Goal: Transaction & Acquisition: Purchase product/service

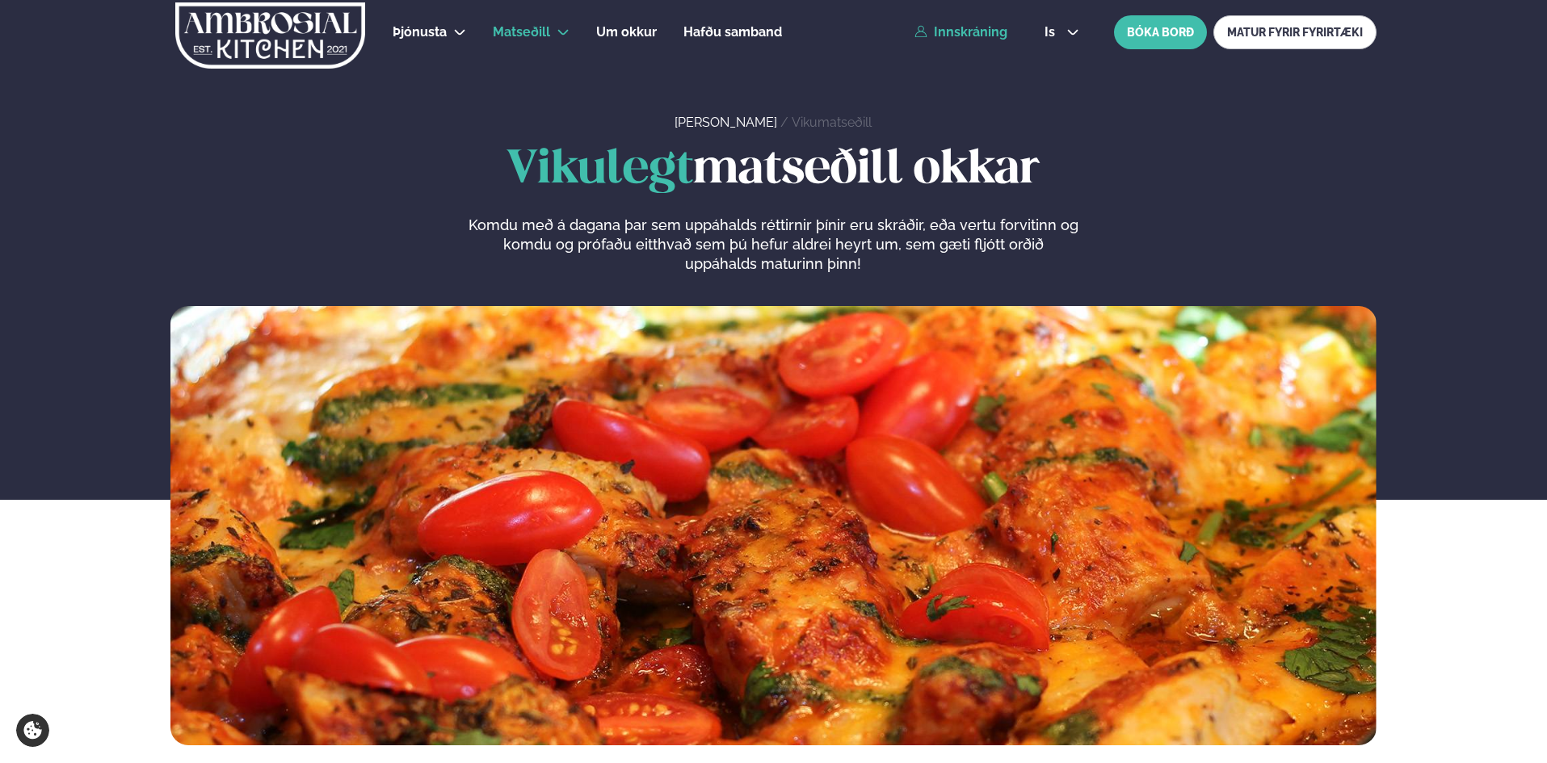
click at [955, 25] on link "Innskráning" at bounding box center [960, 32] width 93 height 15
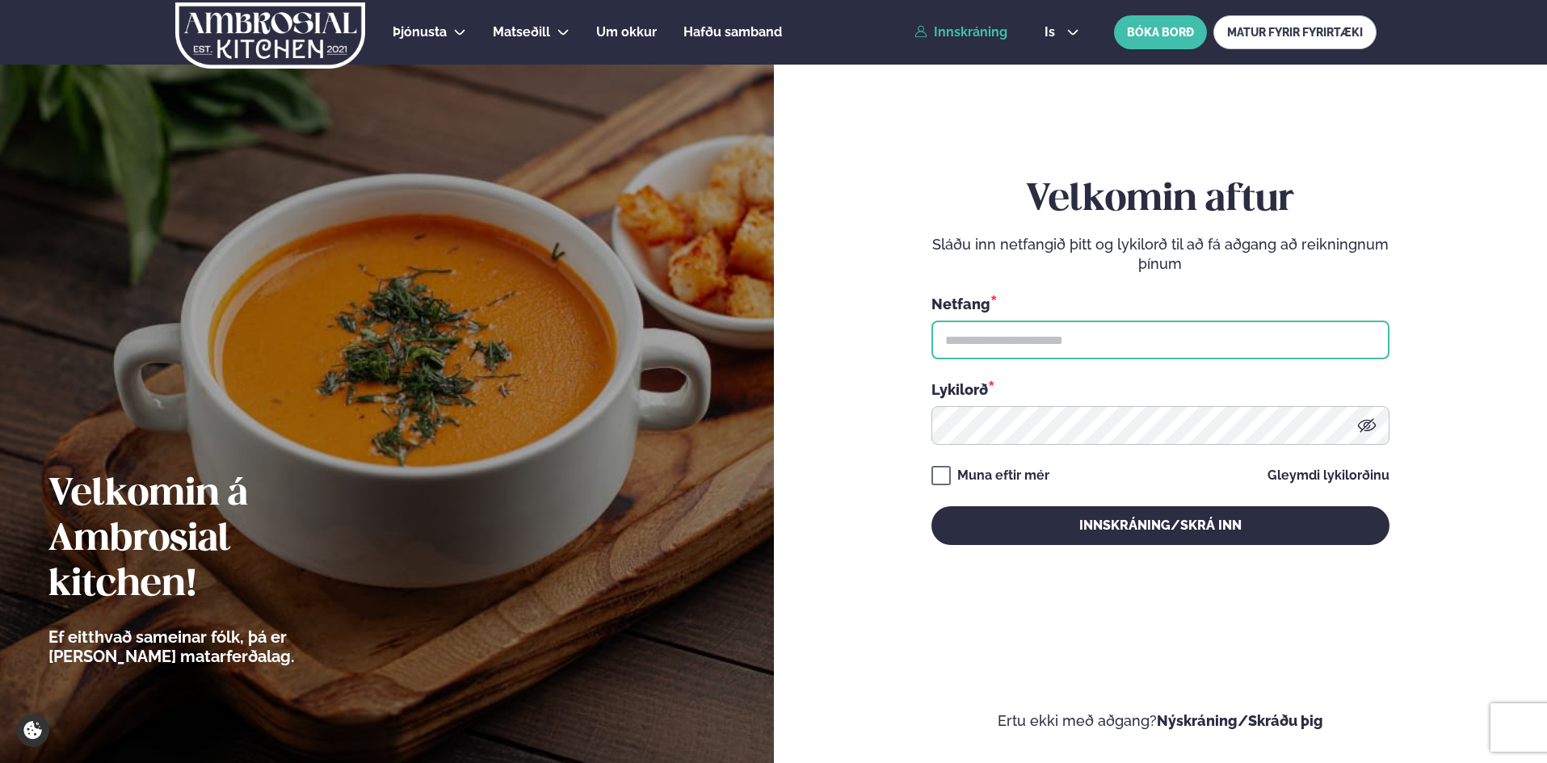
click at [1010, 350] on input "text" at bounding box center [1160, 340] width 458 height 39
type input "**********"
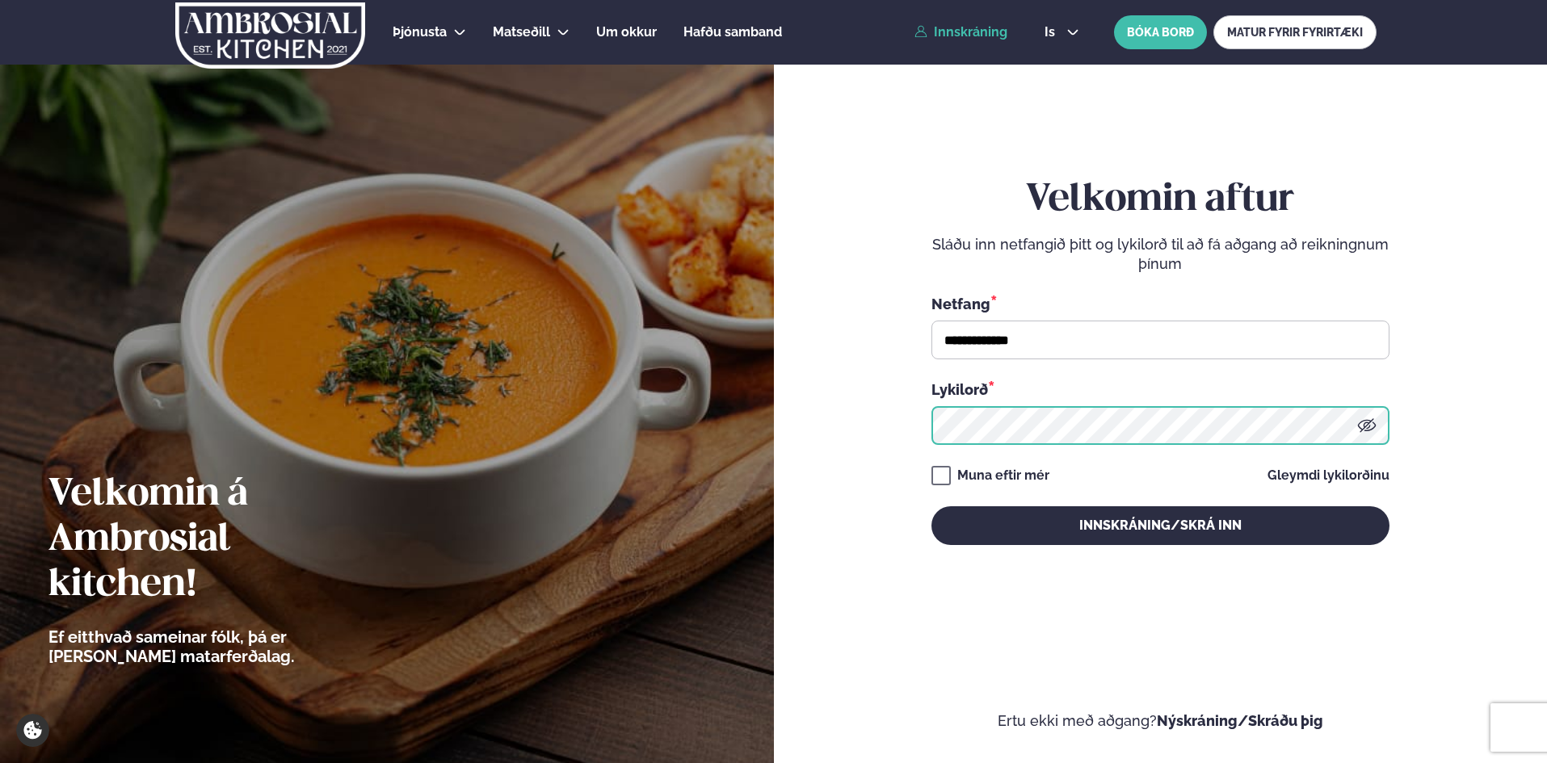
click at [931, 506] on button "Innskráning/Skrá inn" at bounding box center [1160, 525] width 458 height 39
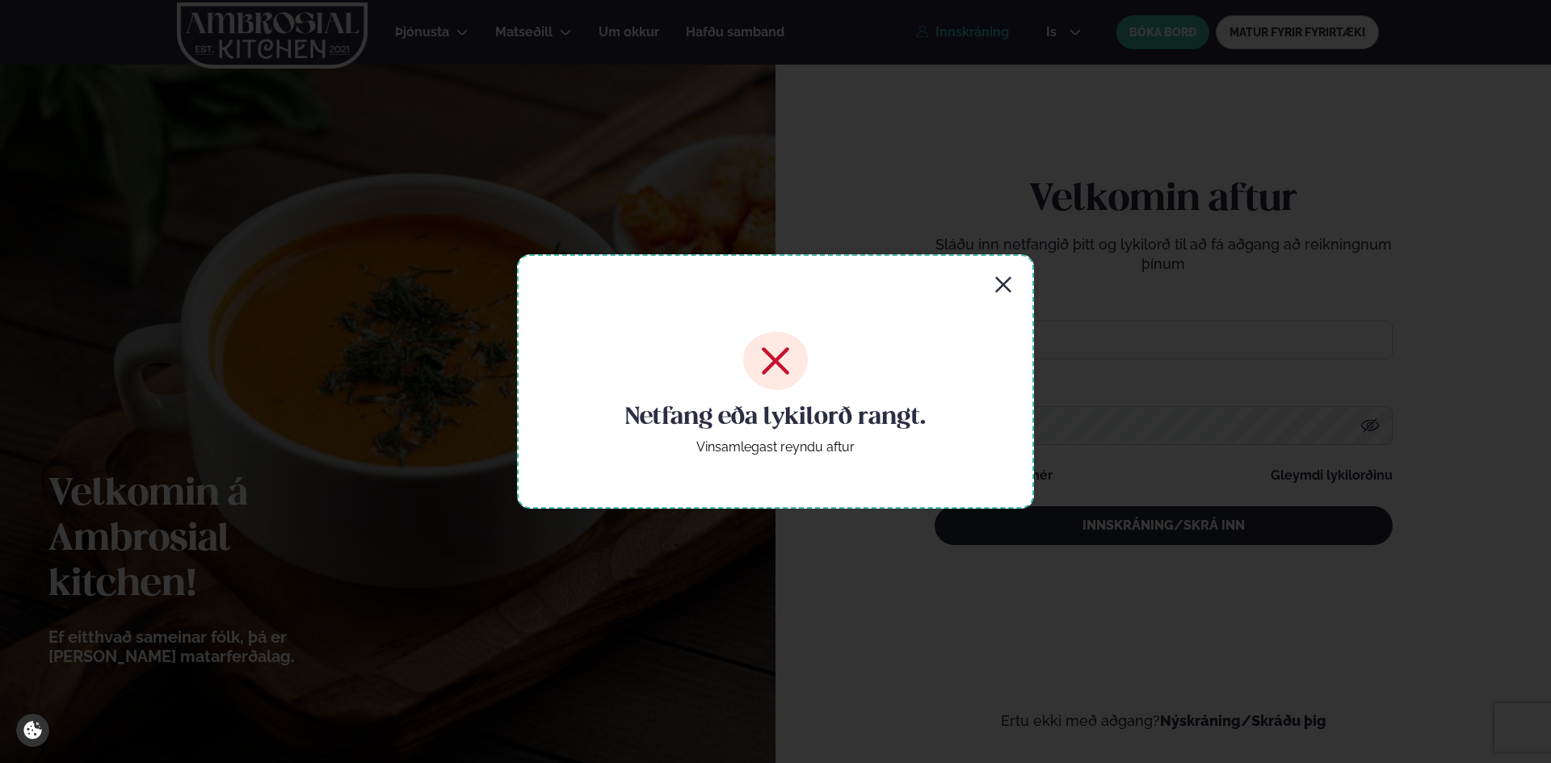
click at [1002, 279] on icon "button" at bounding box center [1002, 284] width 19 height 19
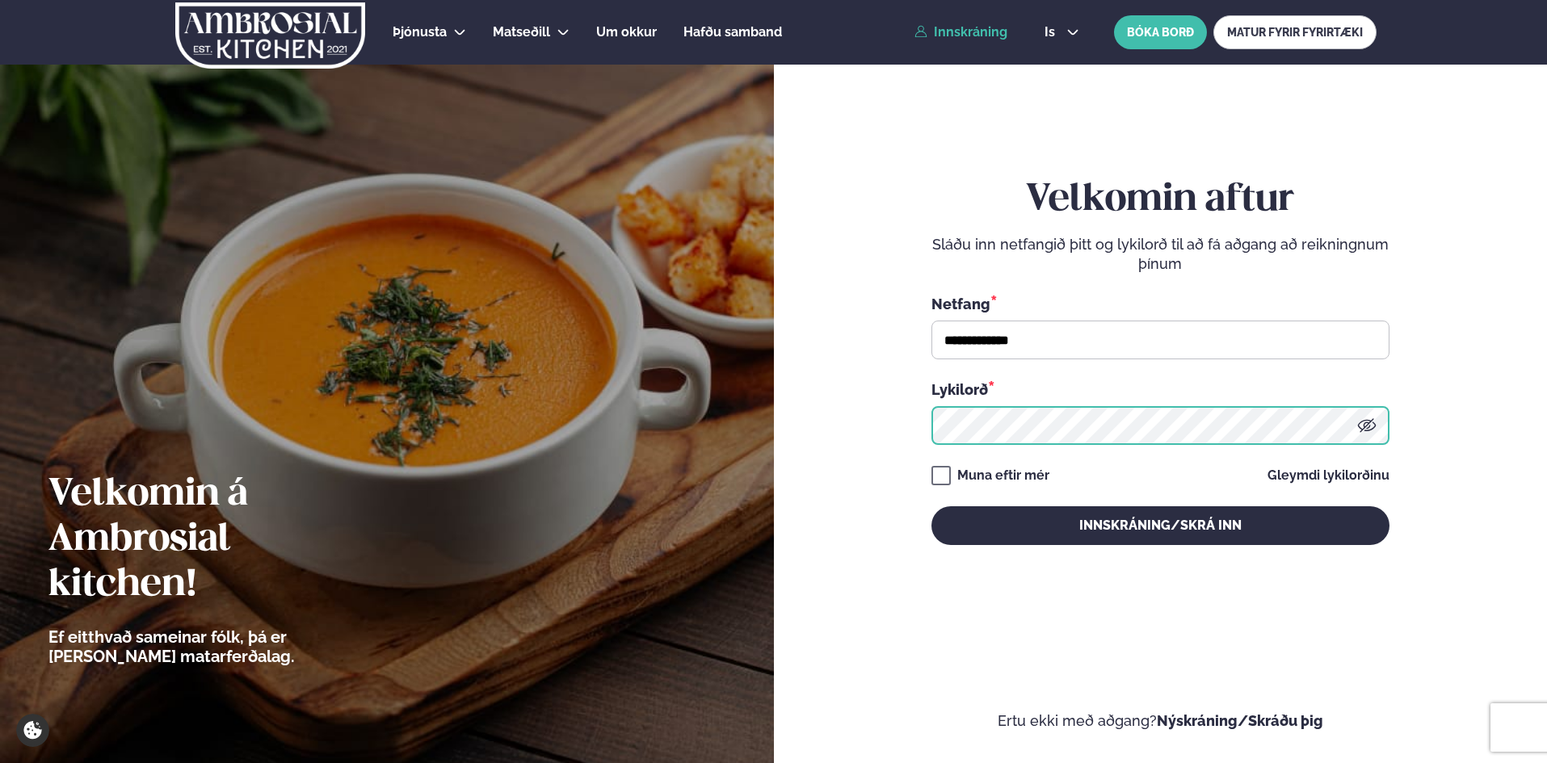
click at [931, 506] on button "Innskráning/Skrá inn" at bounding box center [1160, 525] width 458 height 39
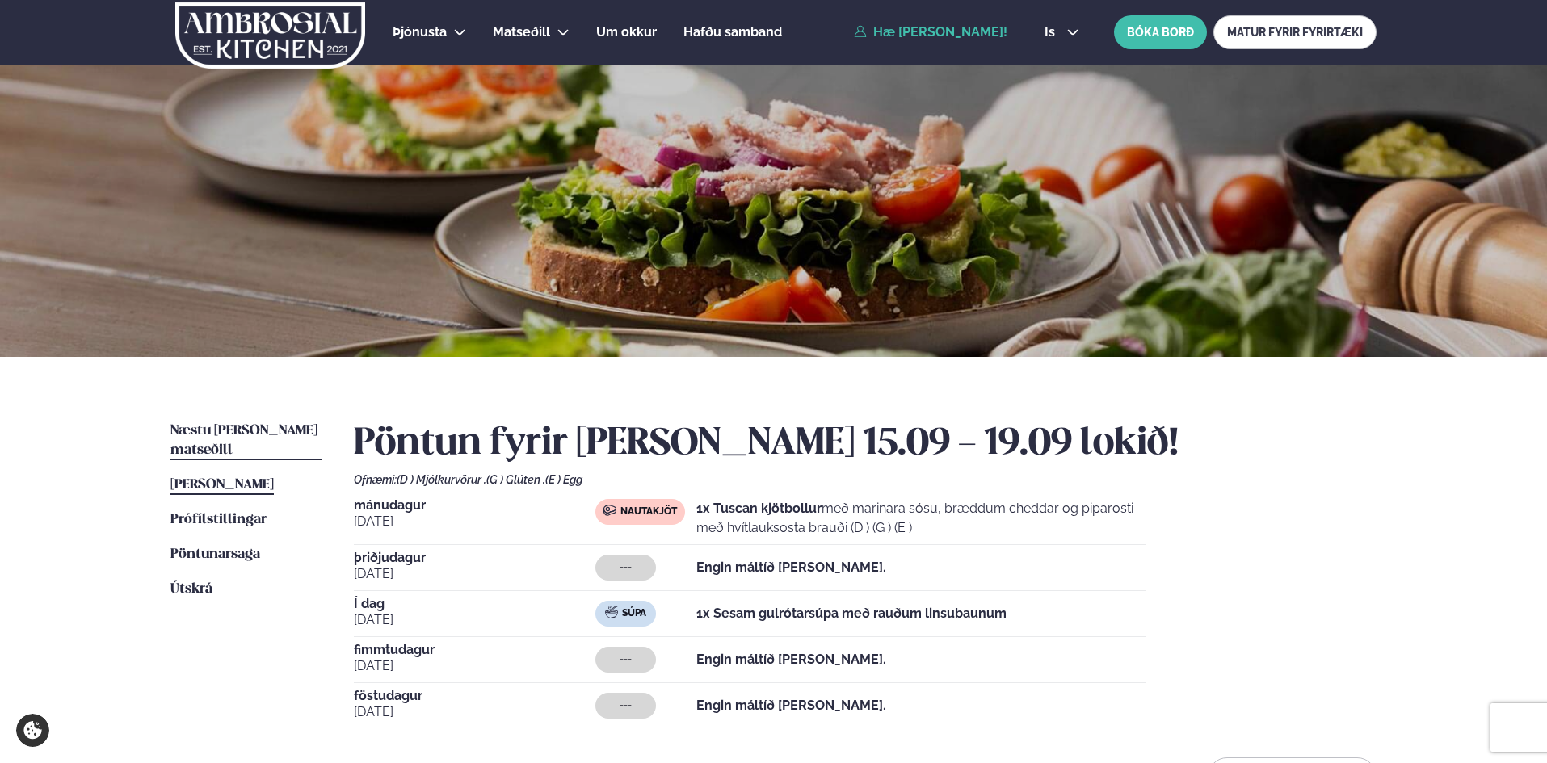
click at [195, 430] on span "Næstu [PERSON_NAME] matseðill" at bounding box center [243, 440] width 147 height 33
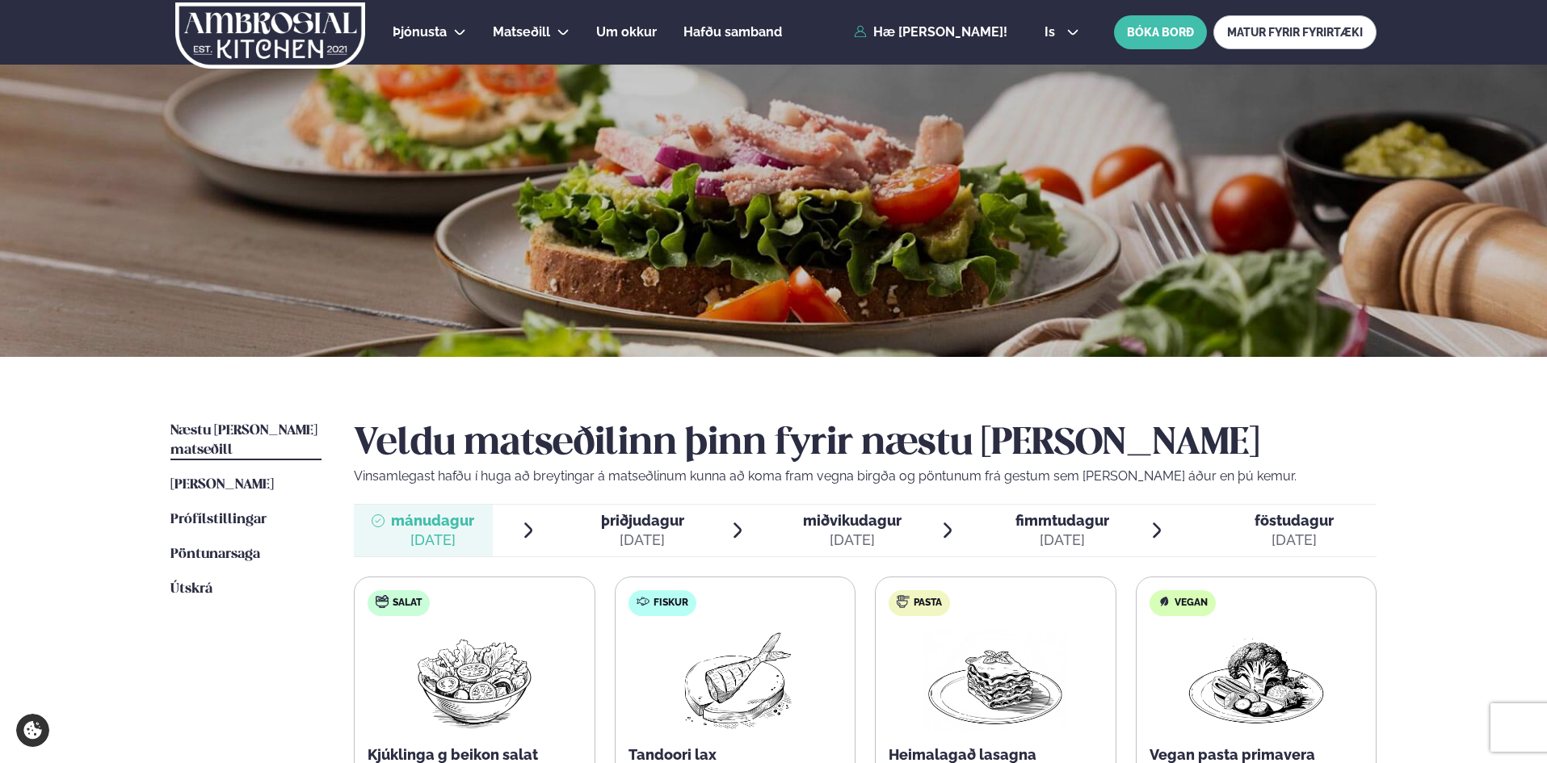
scroll to position [323, 0]
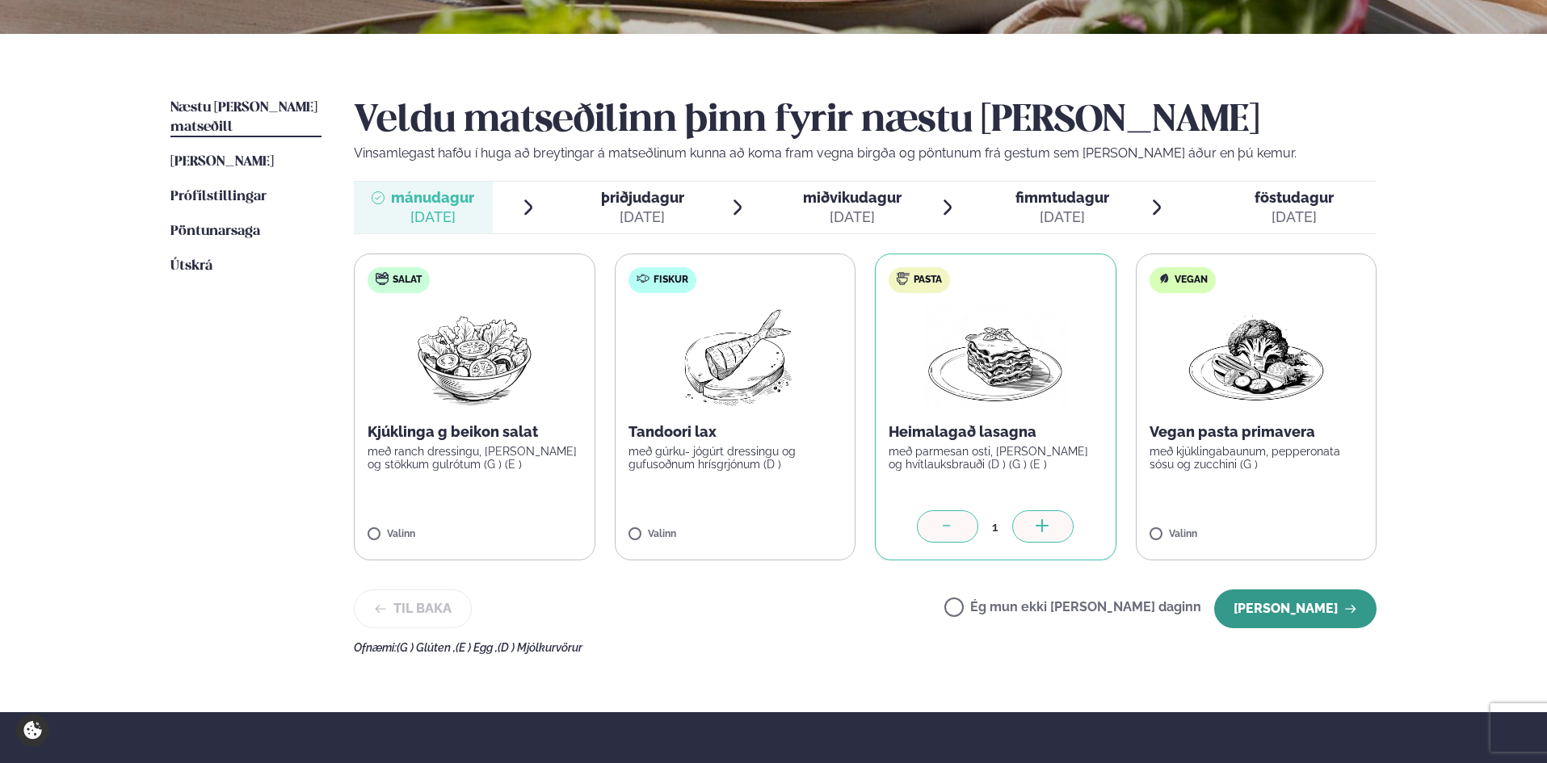
click at [1284, 612] on button "[PERSON_NAME]" at bounding box center [1295, 609] width 162 height 39
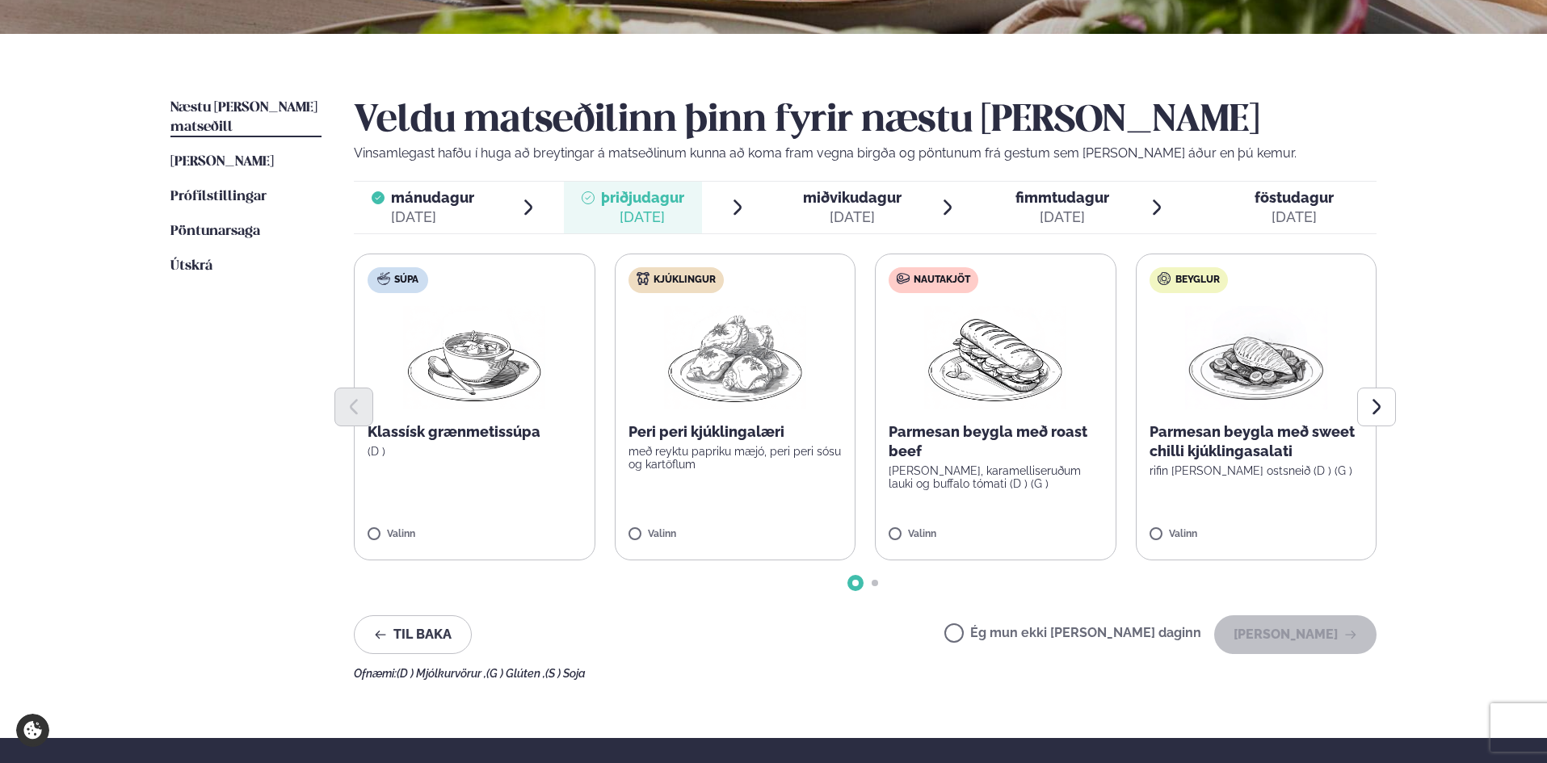
click at [861, 208] on div "[DATE]" at bounding box center [852, 217] width 99 height 19
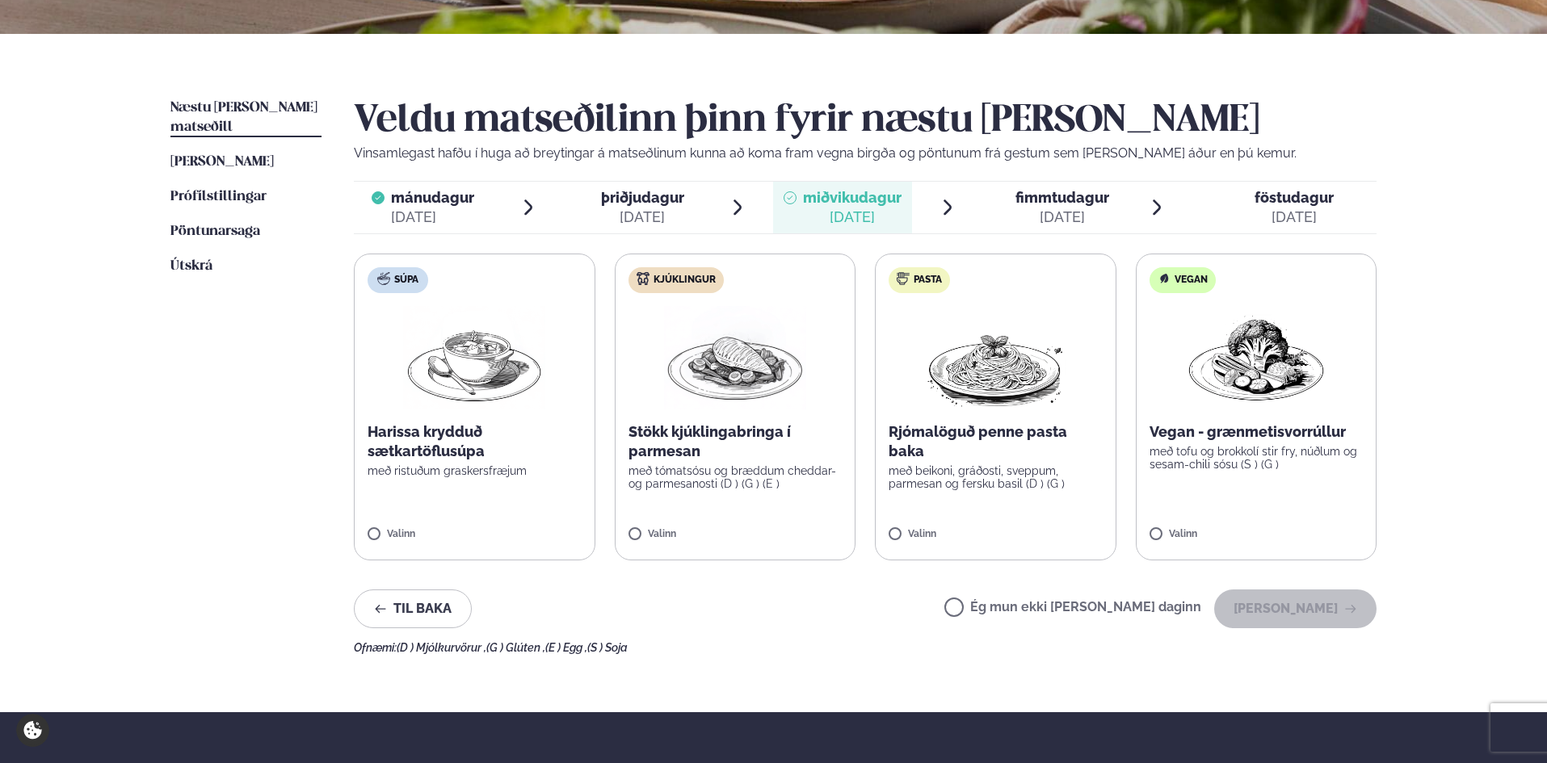
click at [657, 551] on label "Kjúklingur Stökk kjúklingabringa í parmesan með tómatsósu og bræddum cheddar- o…" at bounding box center [735, 407] width 241 height 307
click at [1312, 597] on button "[PERSON_NAME]" at bounding box center [1295, 609] width 162 height 39
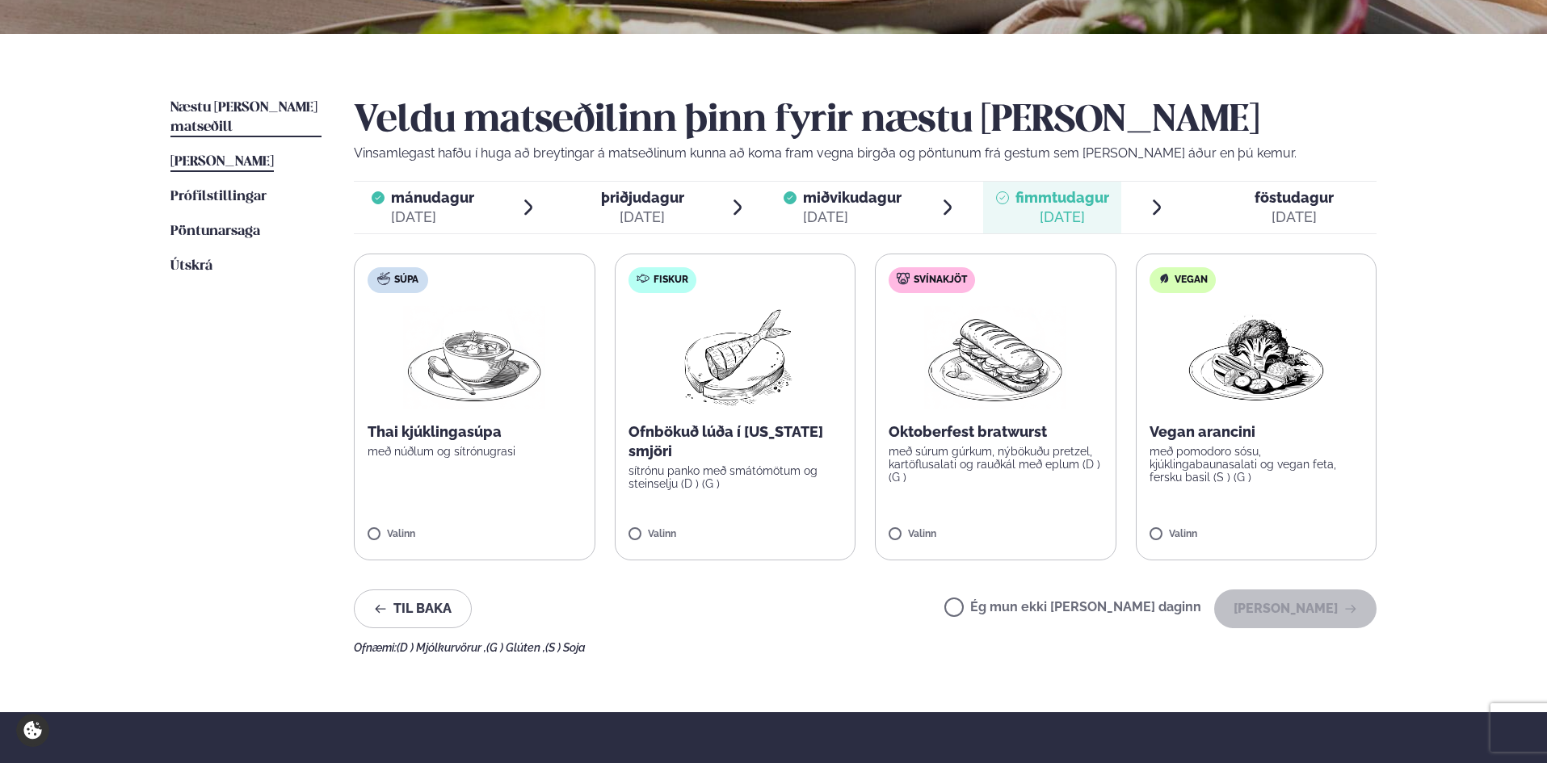
click at [230, 155] on span "[PERSON_NAME]" at bounding box center [221, 162] width 103 height 14
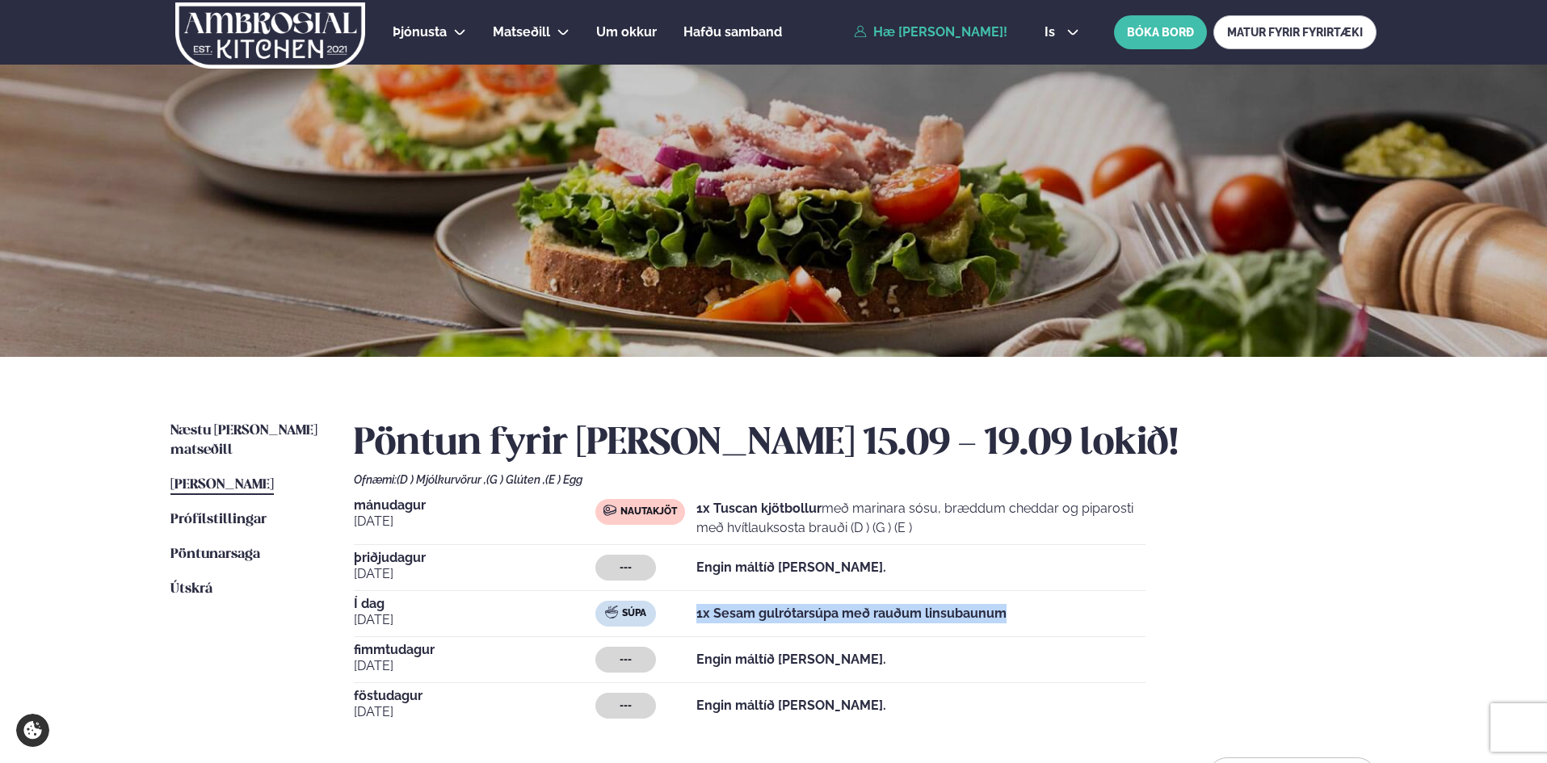
drag, startPoint x: 689, startPoint y: 615, endPoint x: 1020, endPoint y: 614, distance: 331.1
click at [1020, 614] on div "Súpa 1x Sesam gulrótarsúpa með rauðum linsubaunum" at bounding box center [870, 614] width 550 height 26
click at [1345, 535] on div "[DATE] Nautakjöt 1x Tuscan kjötbollur með marinara sósu, bræddum cheddar og pip…" at bounding box center [865, 613] width 1022 height 229
